Goal: Book appointment/travel/reservation

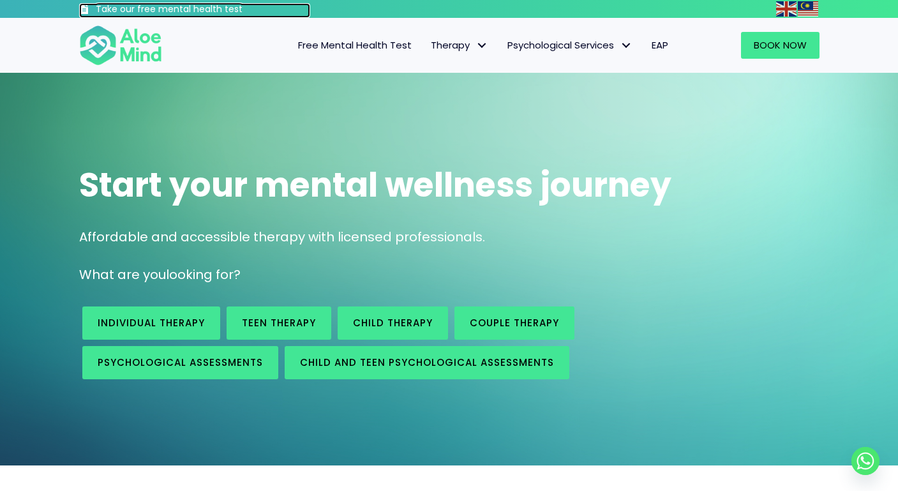
click at [179, 8] on h3 "Take our free mental health test" at bounding box center [203, 9] width 215 height 13
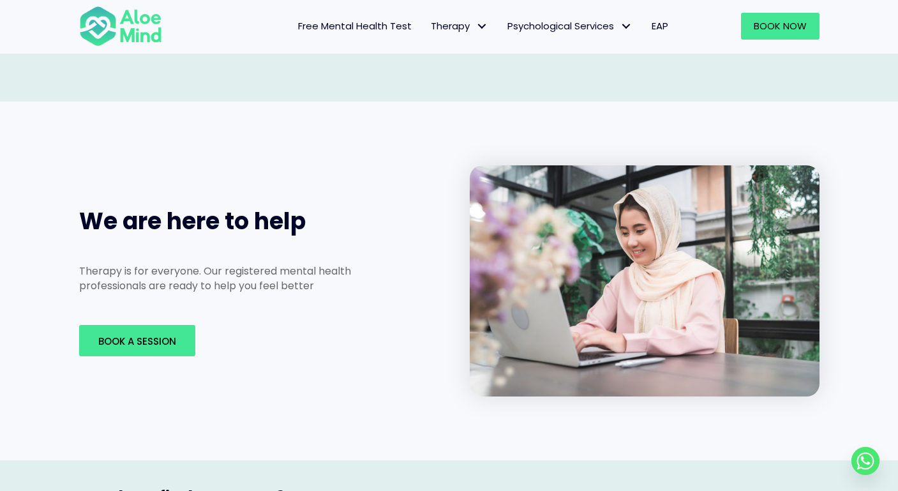
scroll to position [1914, 0]
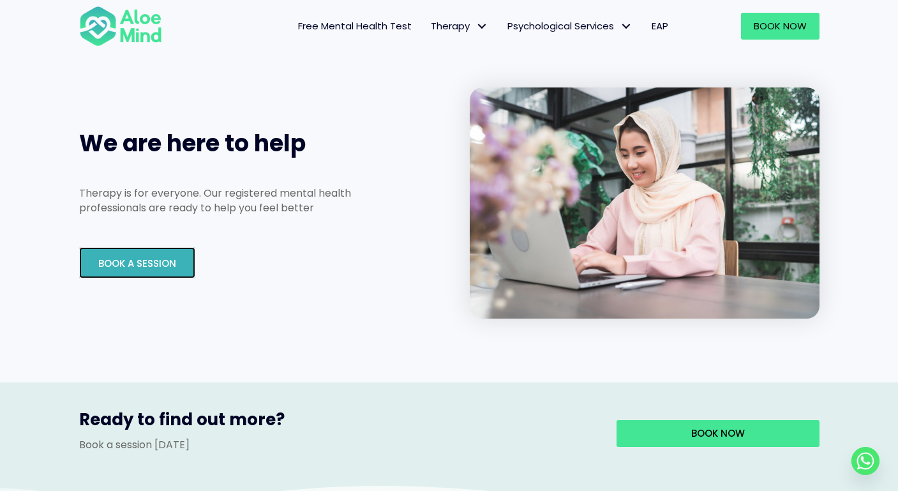
click at [163, 257] on span "Book A Session" at bounding box center [137, 263] width 78 height 13
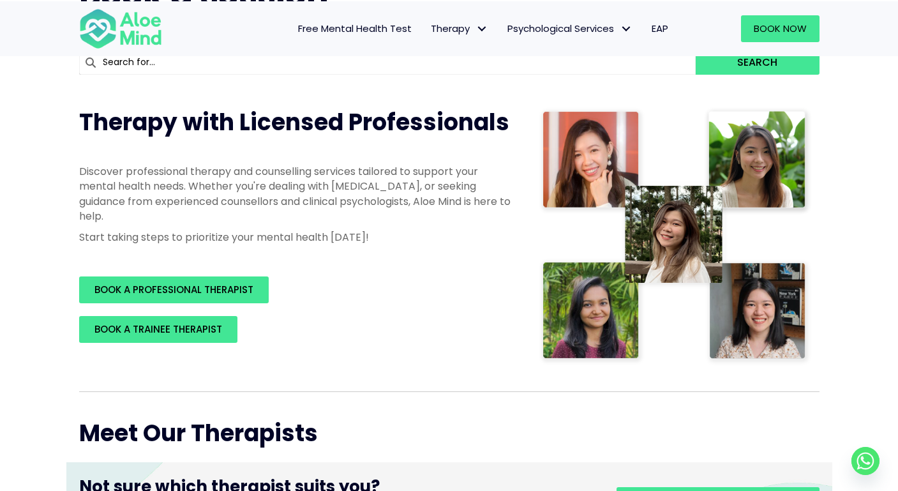
scroll to position [128, 0]
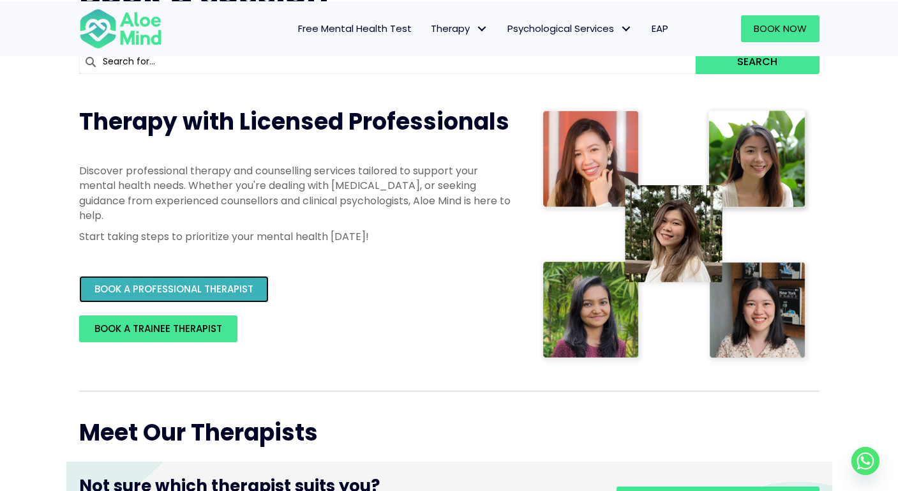
click at [187, 278] on link "BOOK A PROFESSIONAL THERAPIST" at bounding box center [174, 289] width 190 height 27
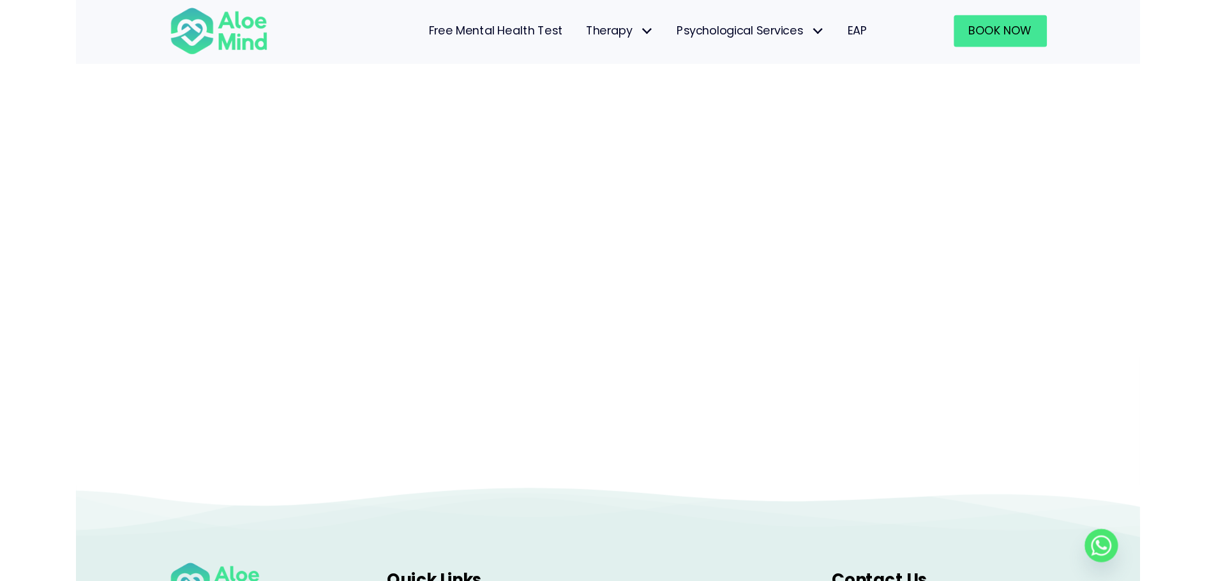
scroll to position [131, 0]
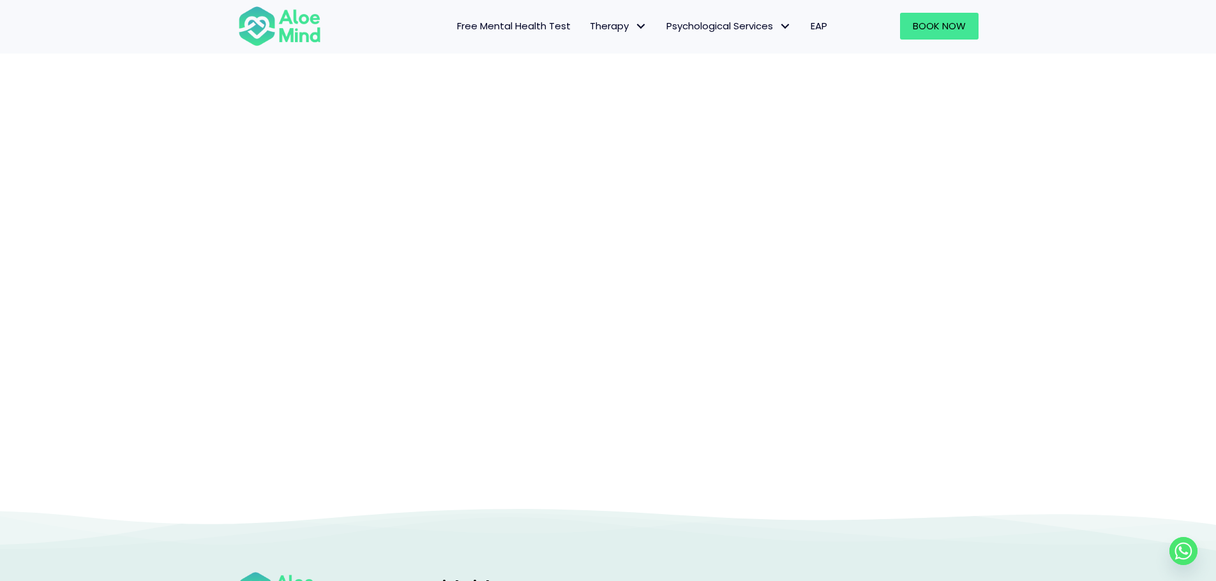
click at [897, 244] on div at bounding box center [608, 223] width 1216 height 568
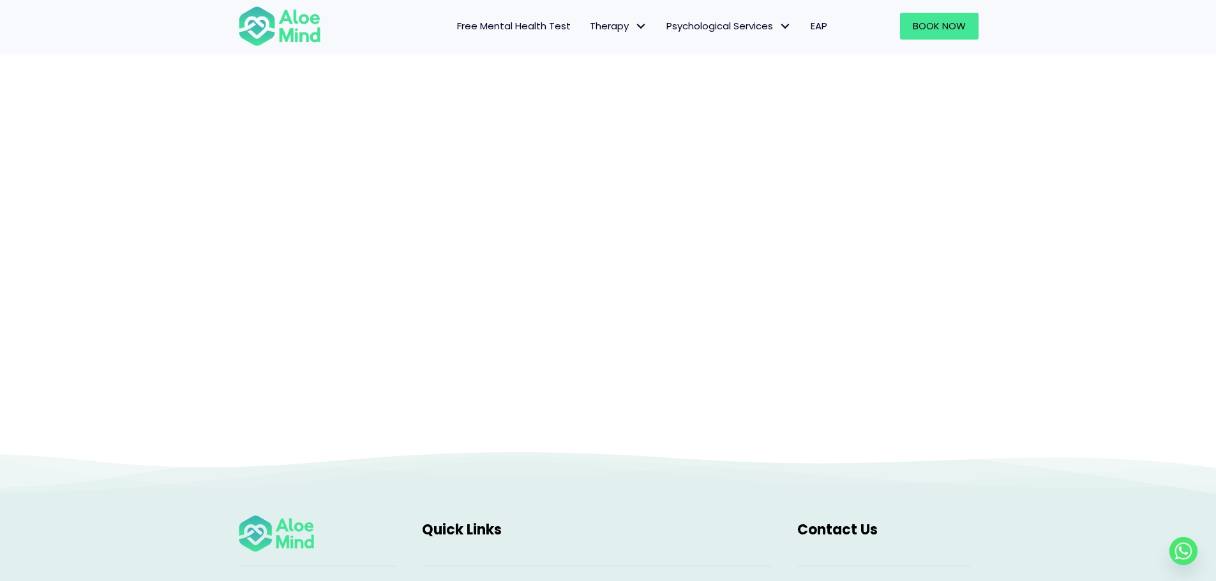
click at [413, 447] on div at bounding box center [608, 194] width 1216 height 511
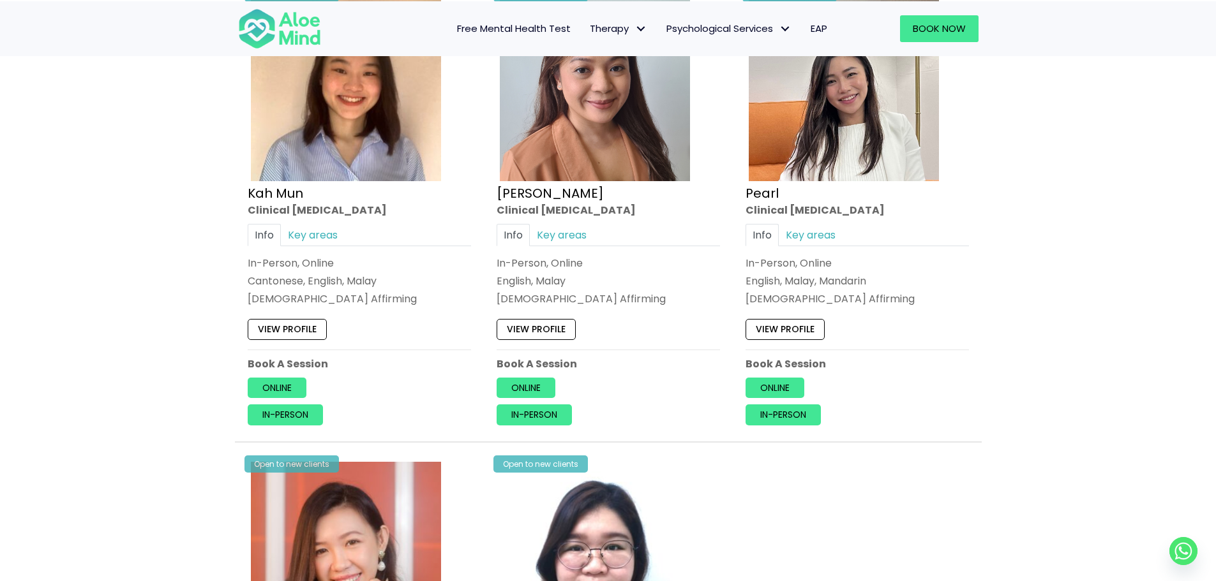
scroll to position [766, 0]
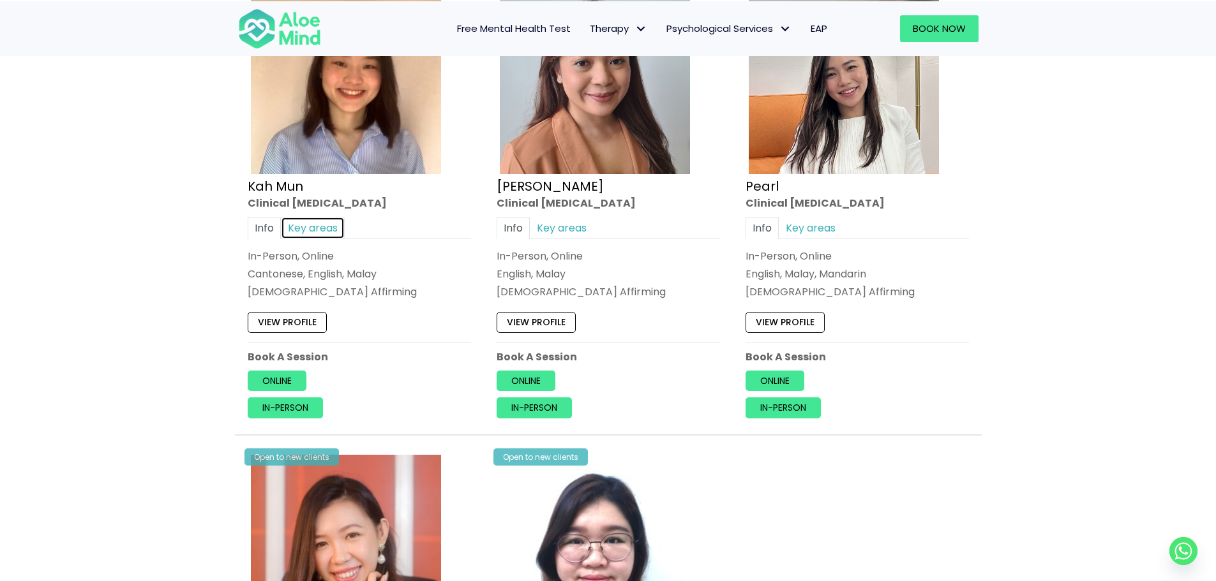
click at [325, 226] on link "Key areas" at bounding box center [313, 228] width 64 height 22
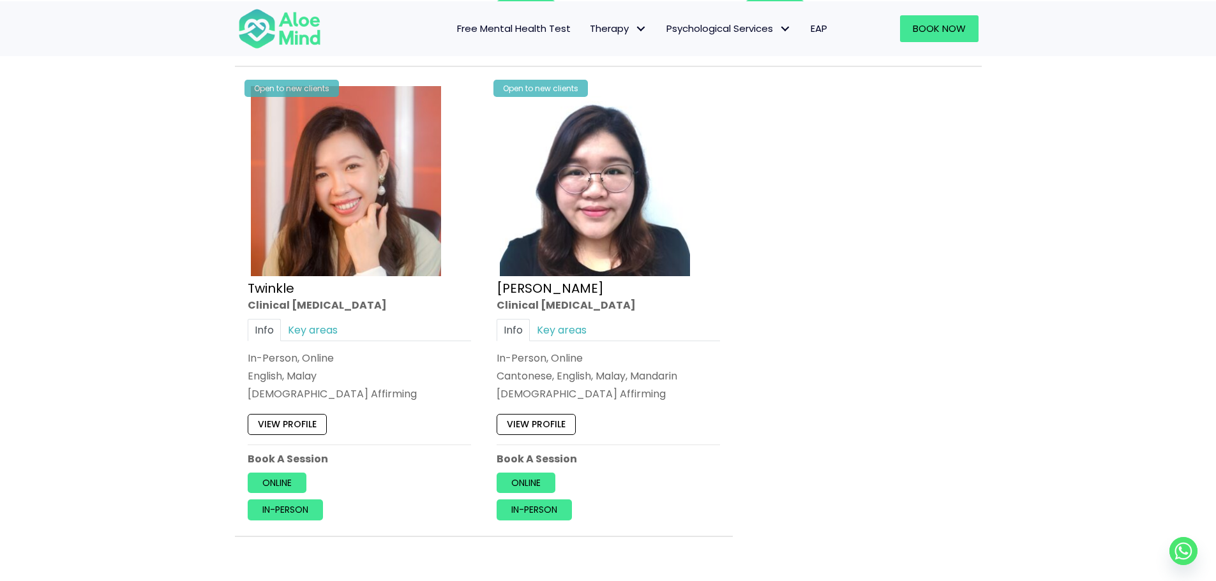
scroll to position [1149, 0]
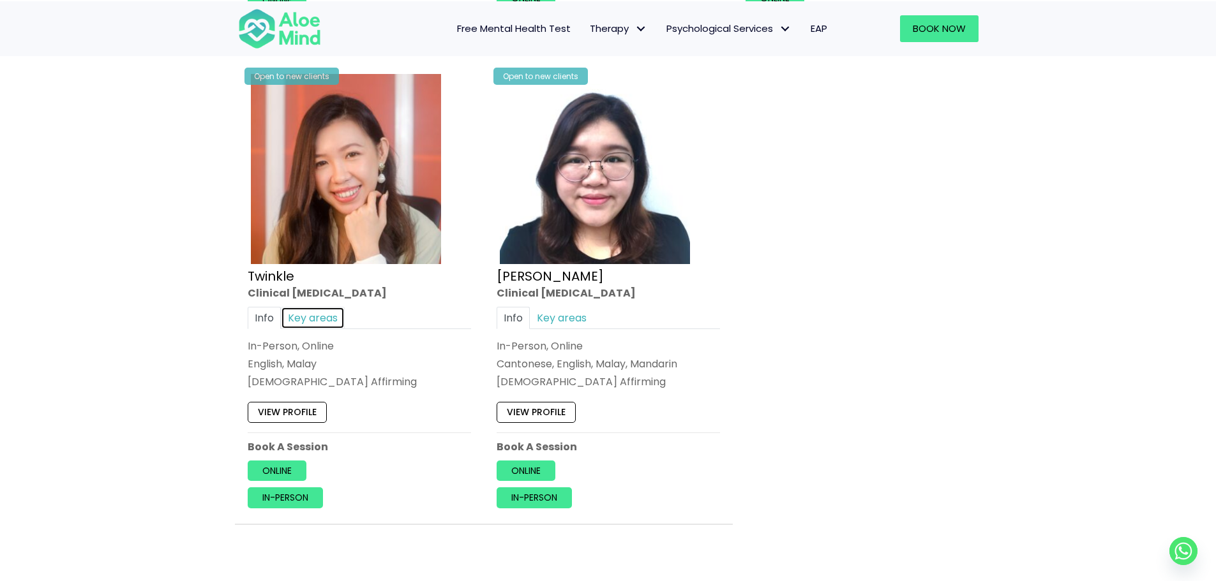
click at [311, 311] on link "Key areas" at bounding box center [313, 318] width 64 height 22
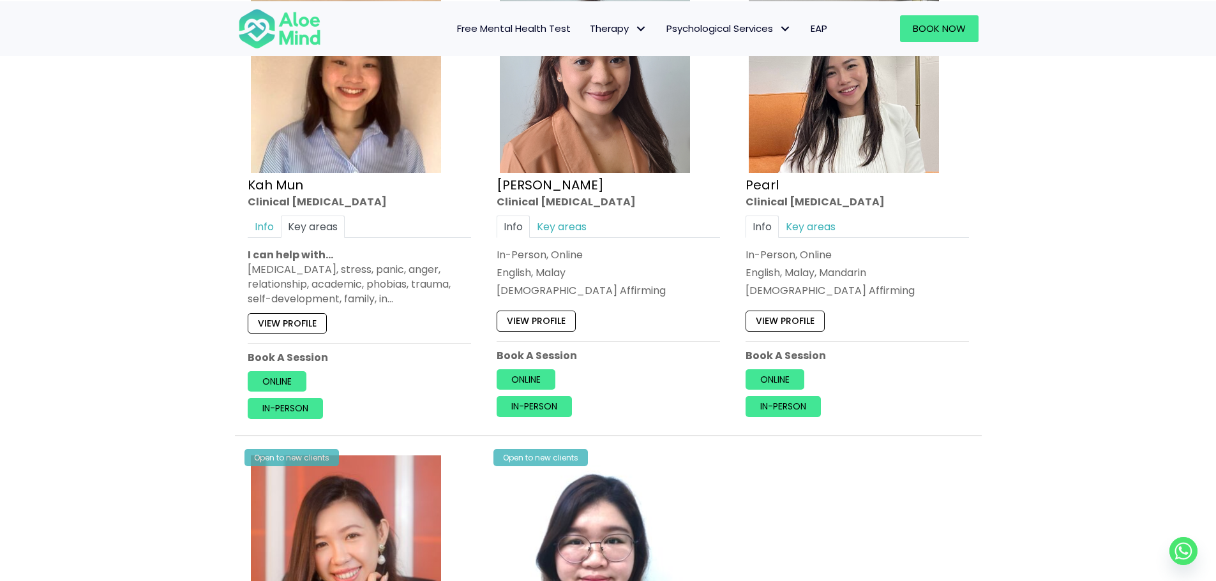
scroll to position [766, 0]
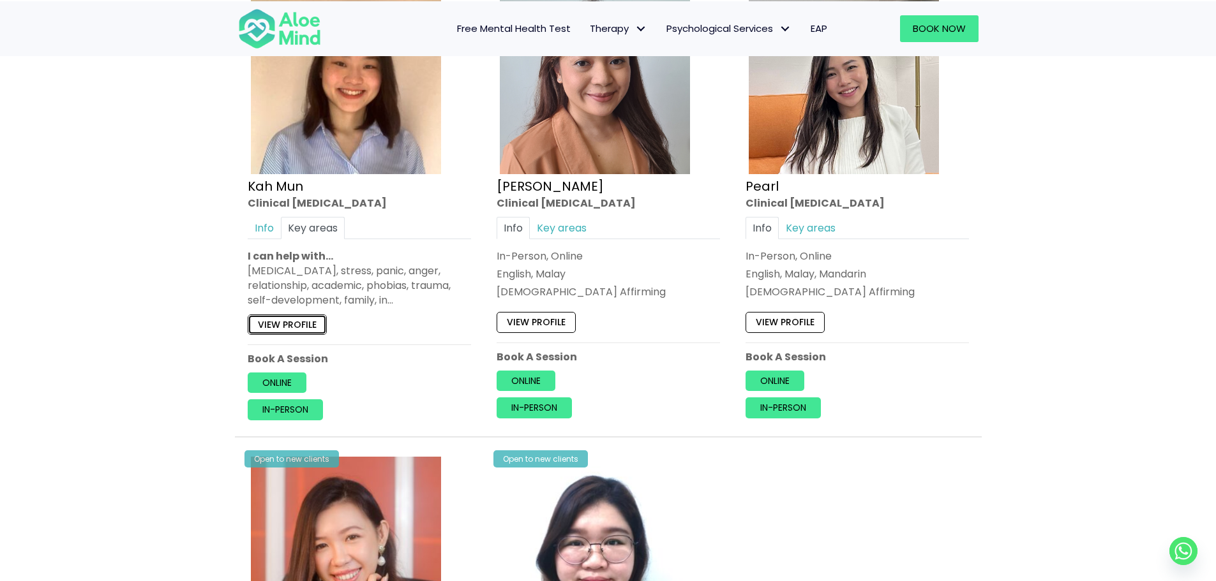
click at [291, 322] on link "View profile" at bounding box center [287, 325] width 79 height 20
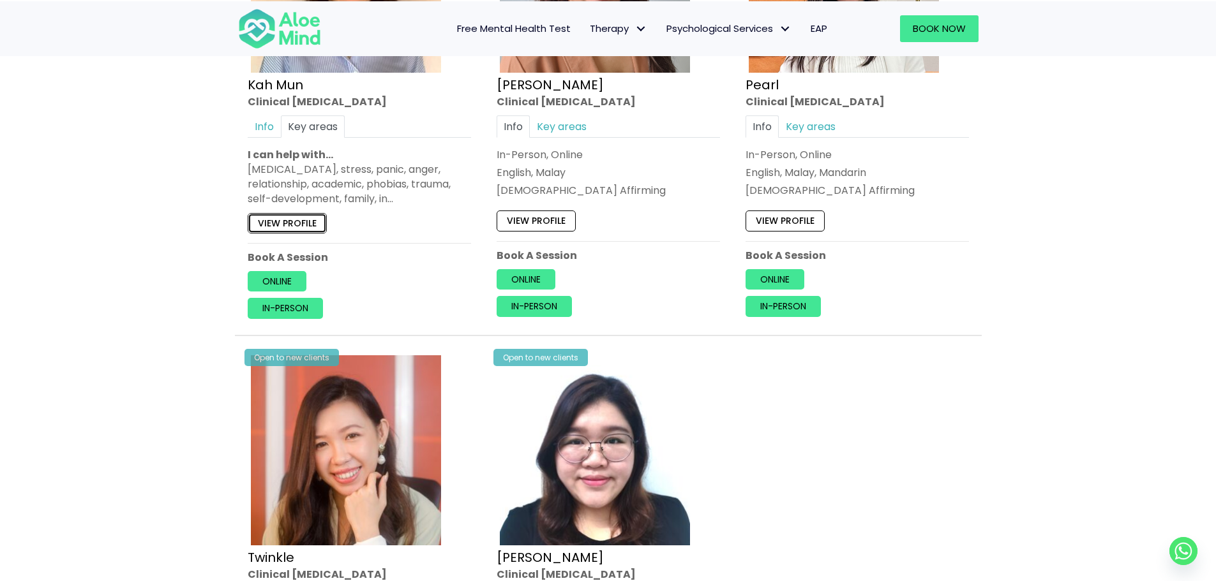
scroll to position [893, 0]
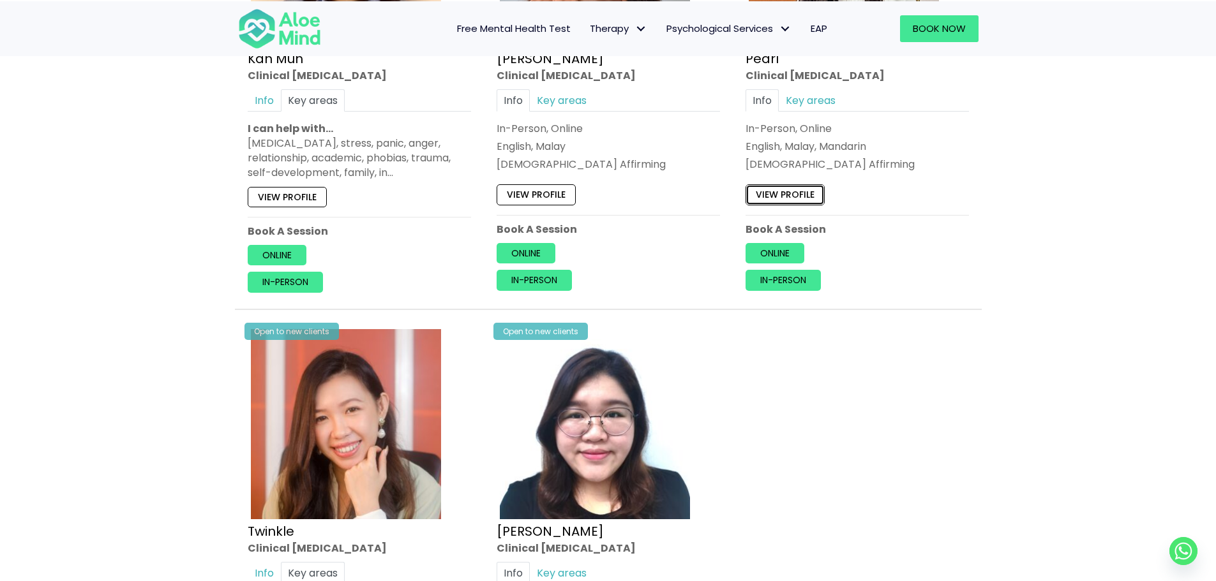
click at [799, 185] on link "View profile" at bounding box center [784, 195] width 79 height 20
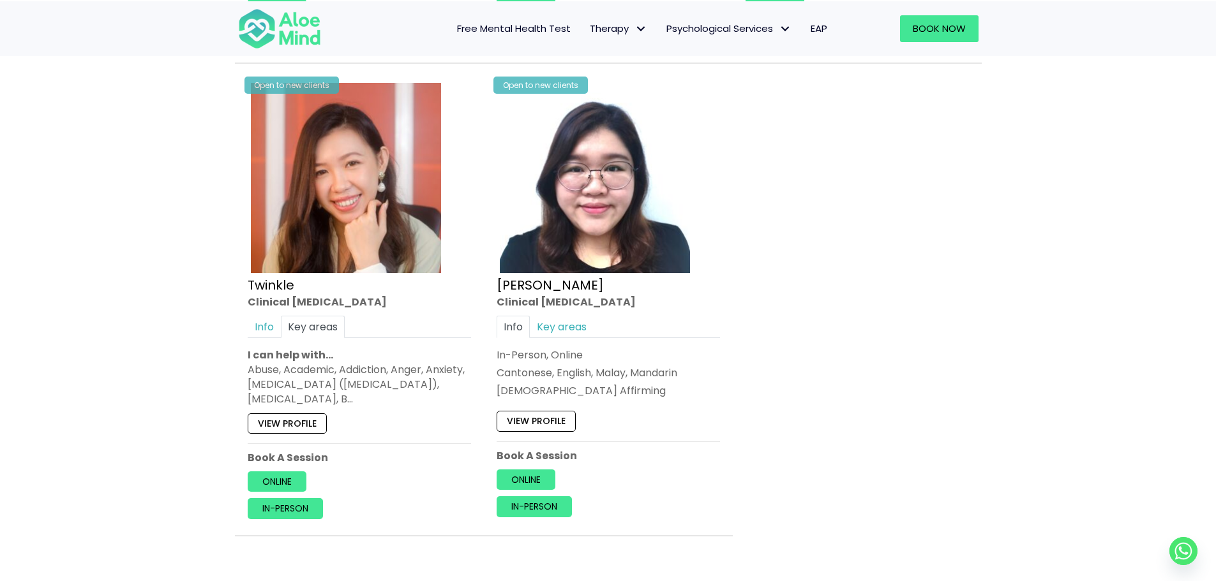
scroll to position [1149, 0]
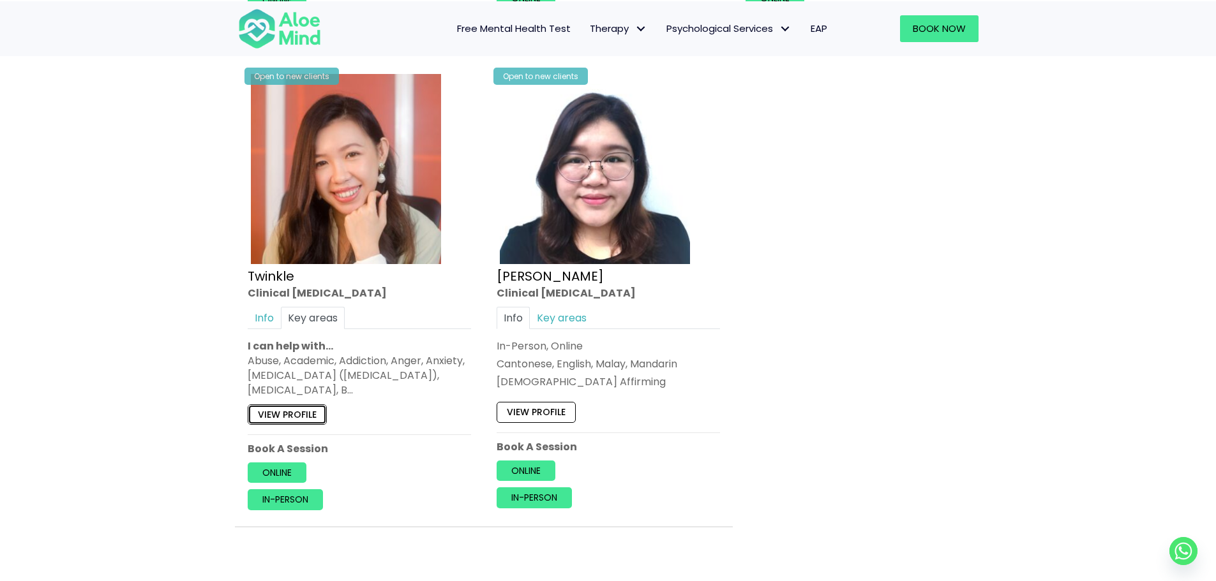
click at [304, 406] on link "View profile" at bounding box center [287, 414] width 79 height 20
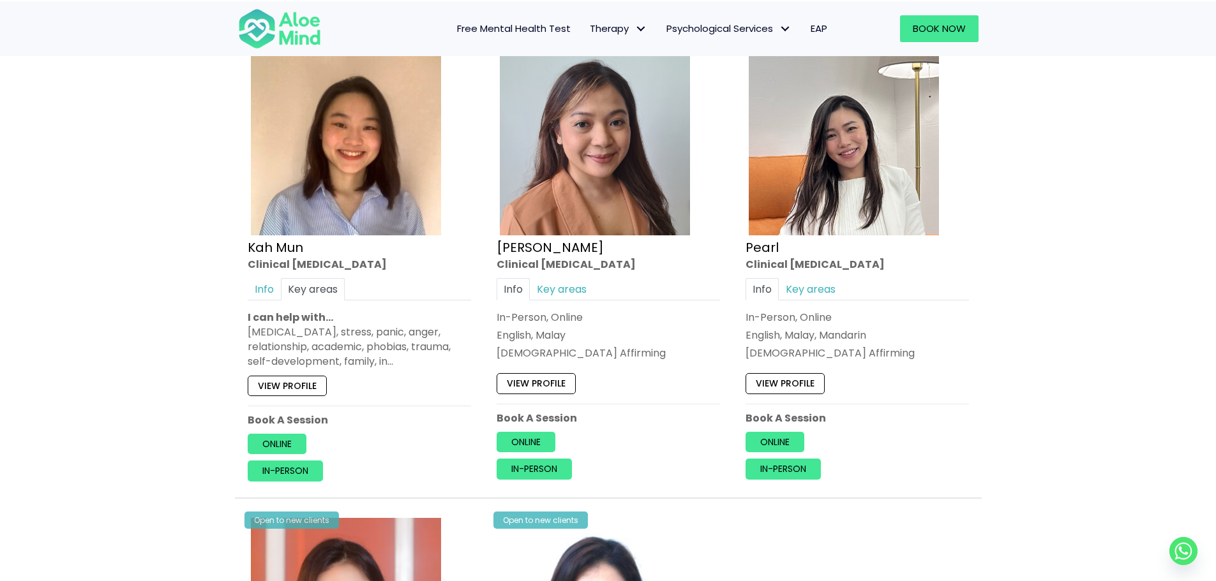
scroll to position [702, 0]
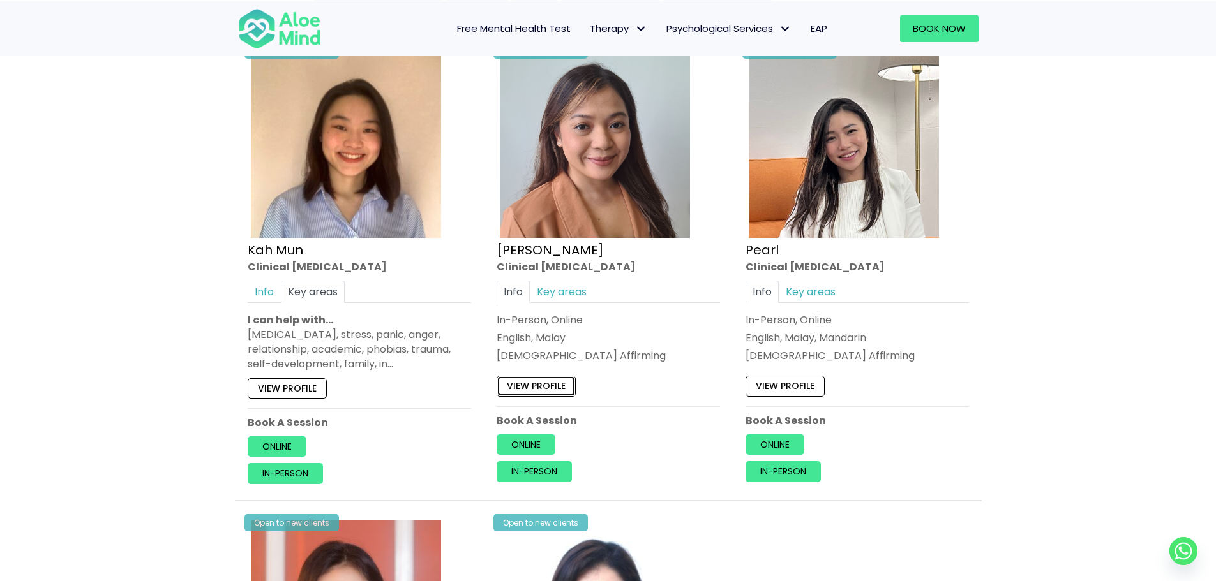
click at [550, 381] on link "View profile" at bounding box center [535, 386] width 79 height 20
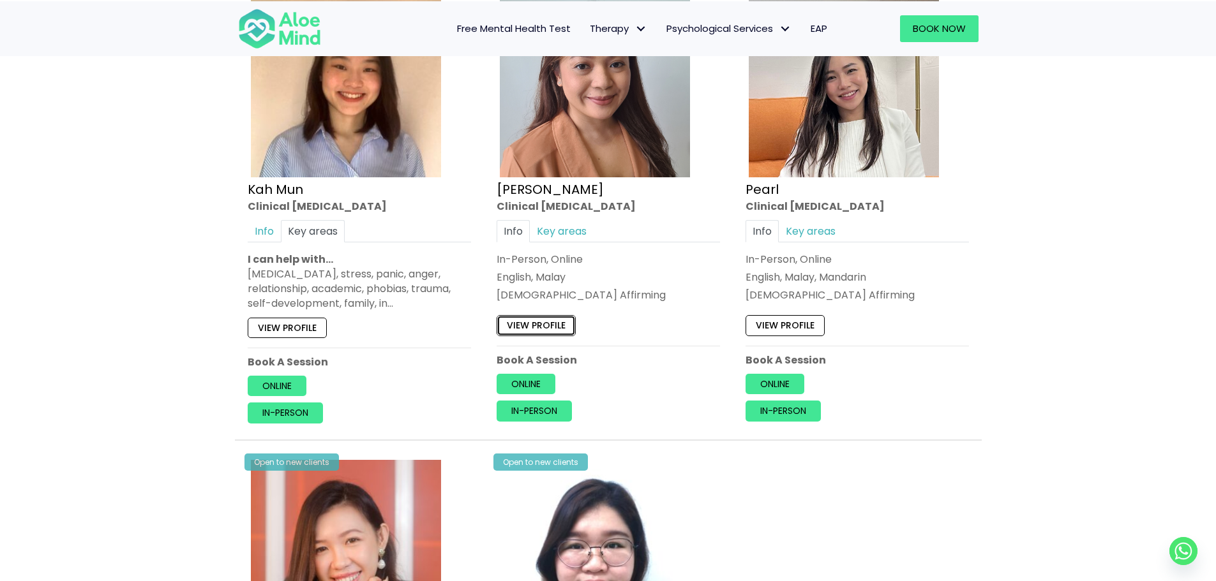
scroll to position [766, 0]
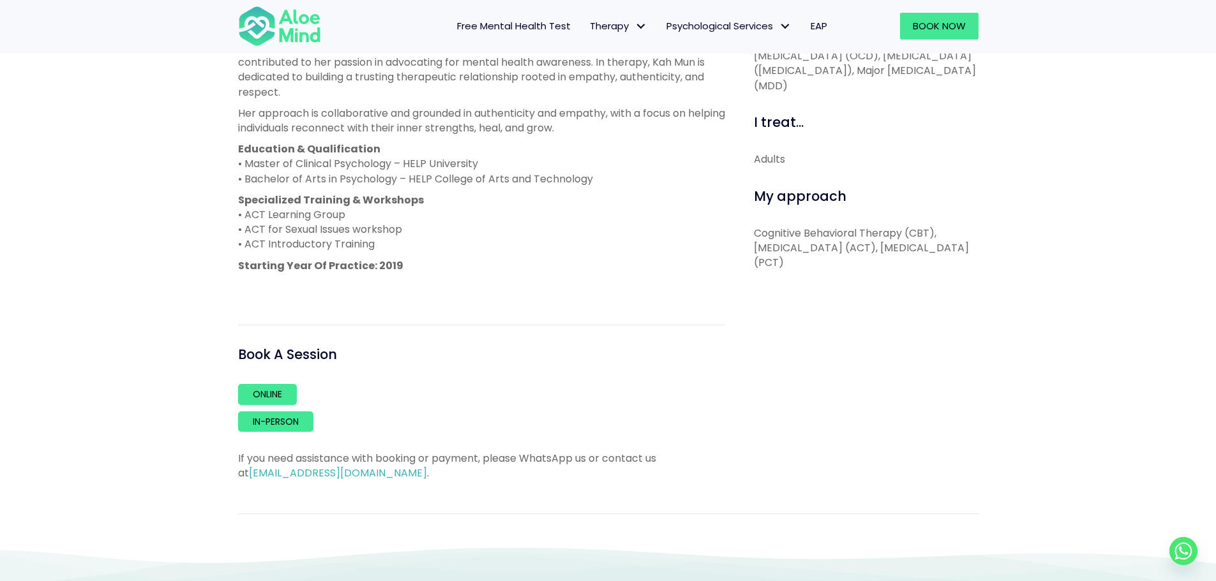
scroll to position [574, 0]
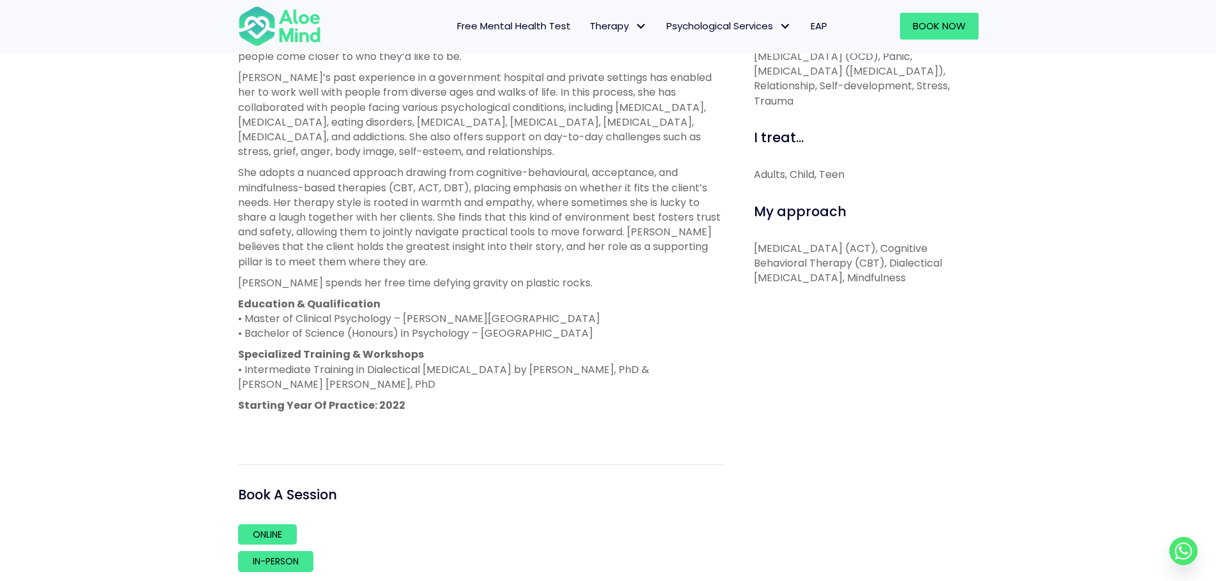
scroll to position [638, 0]
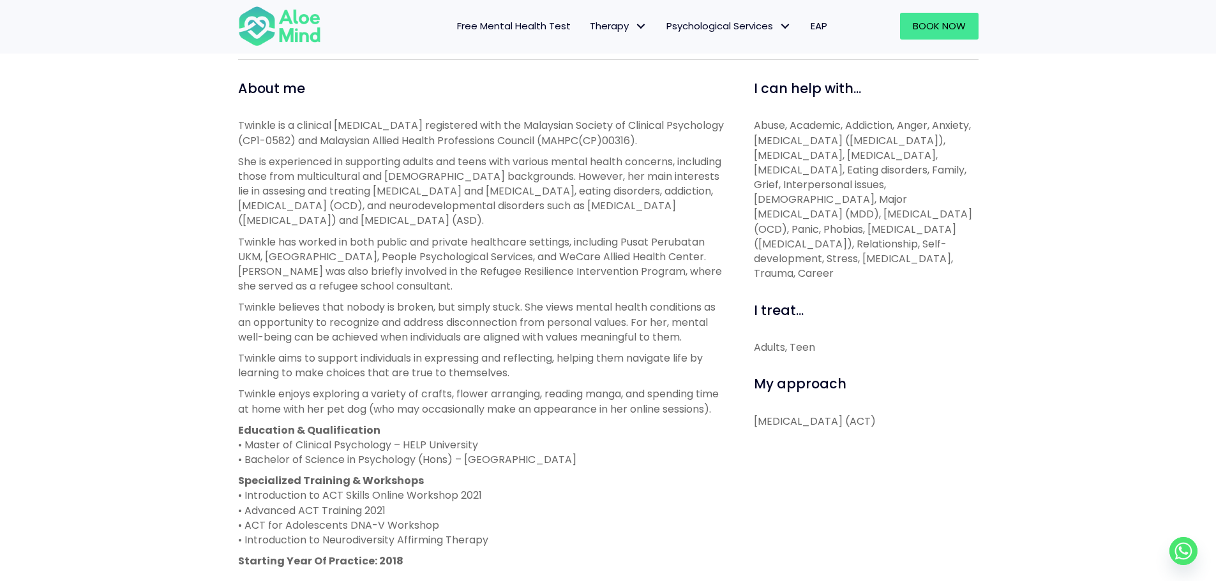
scroll to position [447, 0]
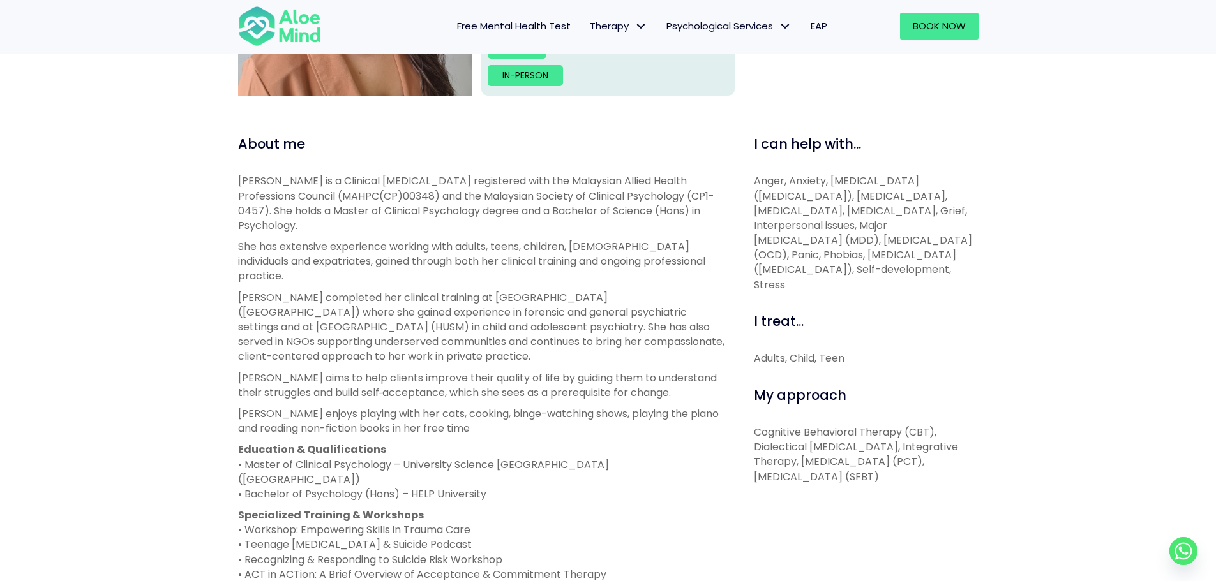
scroll to position [319, 0]
